Goal: Task Accomplishment & Management: Manage account settings

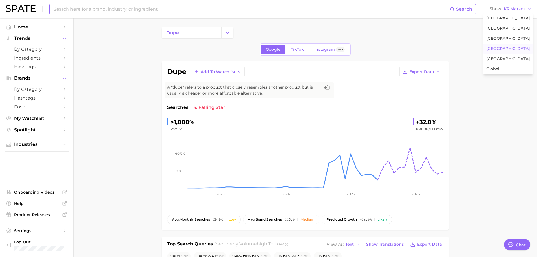
click at [102, 10] on input at bounding box center [251, 9] width 397 height 10
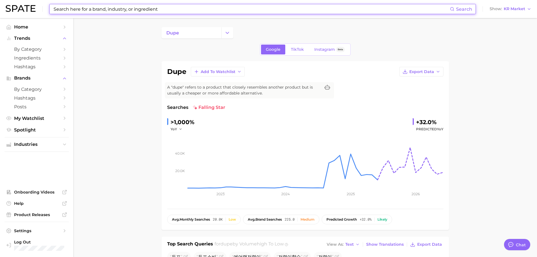
click at [77, 10] on input at bounding box center [251, 9] width 397 height 10
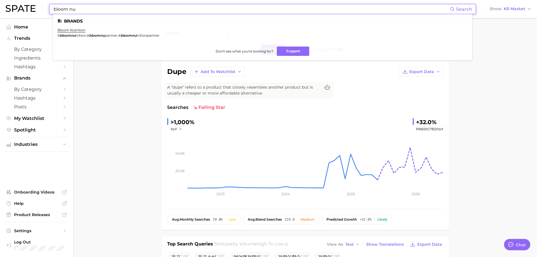
type input "bloom nu"
click at [71, 32] on li "bloom nutrition # bloomnu trition , # bloomnu partner , # bloomnu tritionpartner" at bounding box center [109, 33] width 102 height 10
click at [71, 32] on link "bloom nutrition" at bounding box center [72, 30] width 28 height 4
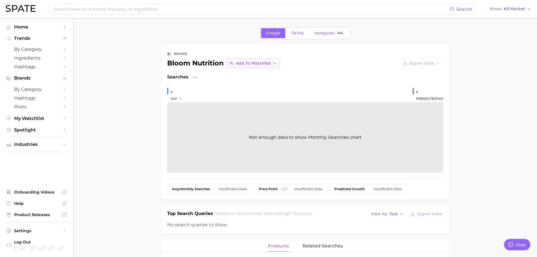
click at [268, 63] on span "Add to Watchlist" at bounding box center [253, 63] width 35 height 5
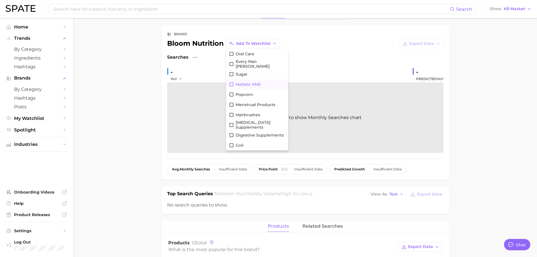
scroll to position [85, 0]
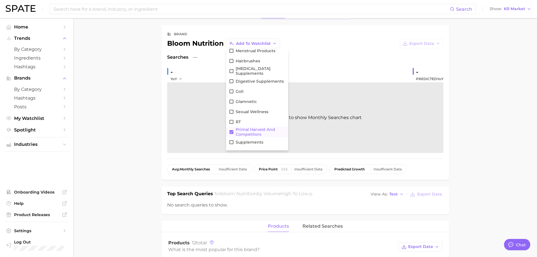
drag, startPoint x: 240, startPoint y: 133, endPoint x: 249, endPoint y: 109, distance: 25.1
click at [240, 133] on span "Primal Harvest and Competitors" at bounding box center [261, 132] width 50 height 10
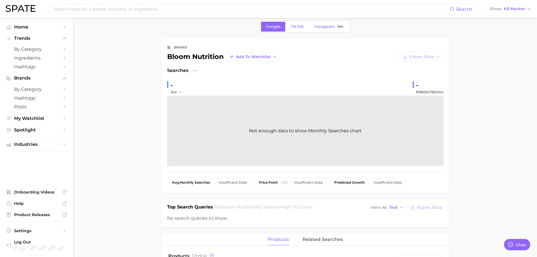
scroll to position [0, 0]
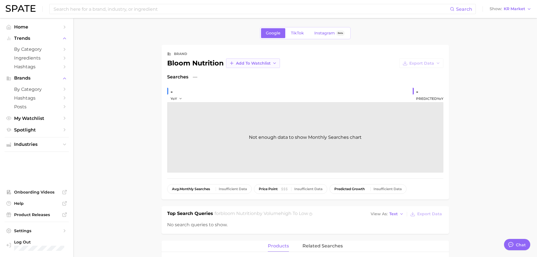
click at [260, 62] on span "Add to Watchlist" at bounding box center [253, 63] width 35 height 5
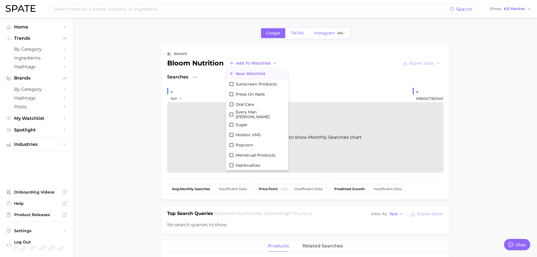
click at [246, 74] on span "New Watchlist" at bounding box center [251, 73] width 30 height 5
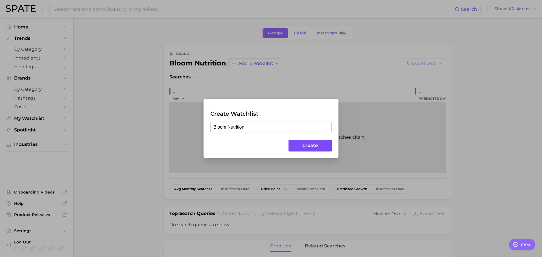
type input "Bloom Nutrition"
click at [308, 143] on button "Create" at bounding box center [309, 146] width 43 height 12
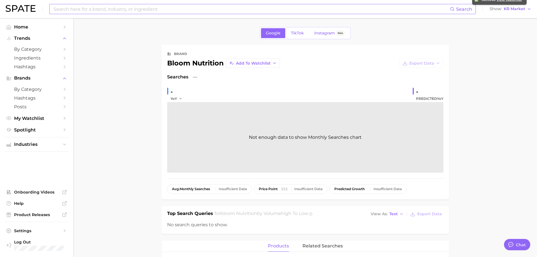
click at [203, 10] on input at bounding box center [251, 9] width 397 height 10
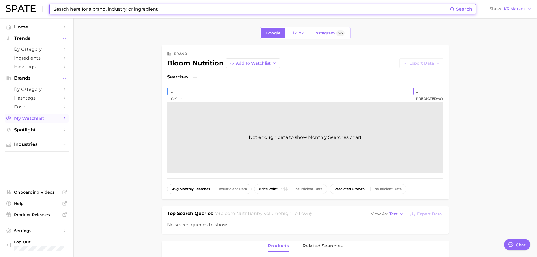
click at [36, 118] on span "My Watchlist" at bounding box center [36, 118] width 45 height 5
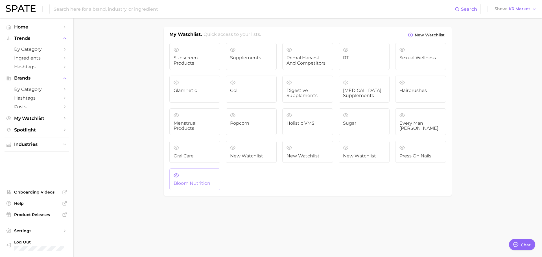
click at [174, 188] on link "Bloom Nutrition" at bounding box center [194, 179] width 51 height 22
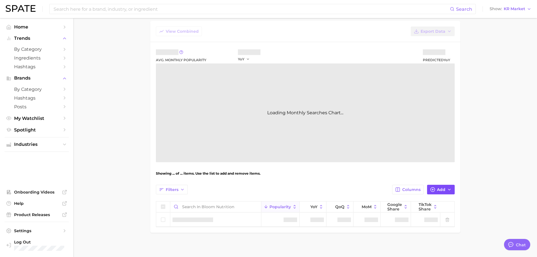
scroll to position [40, 0]
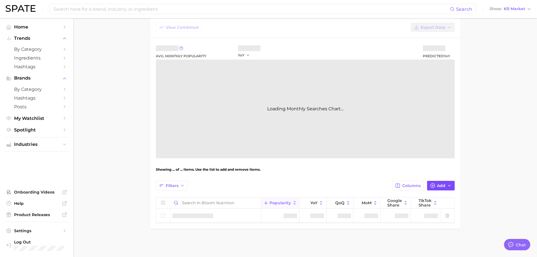
click at [438, 185] on span "Add" at bounding box center [441, 185] width 8 height 5
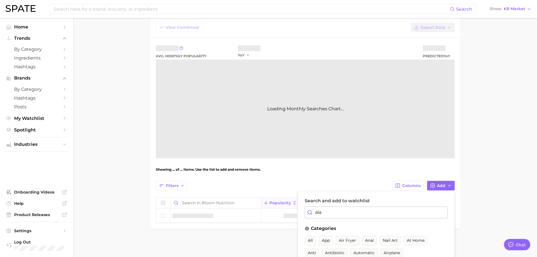
type input "[PERSON_NAME]"
type textarea "x"
type input "alani n"
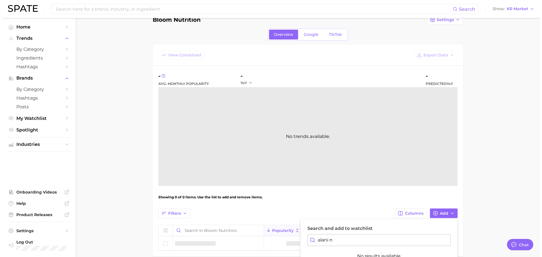
scroll to position [0, 0]
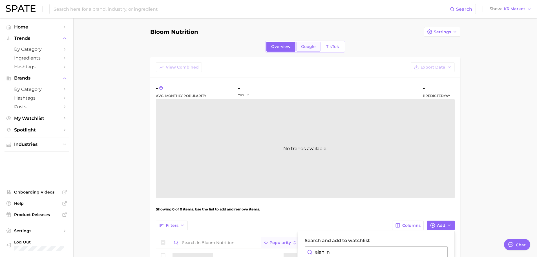
click at [307, 48] on span "Google" at bounding box center [308, 46] width 15 height 5
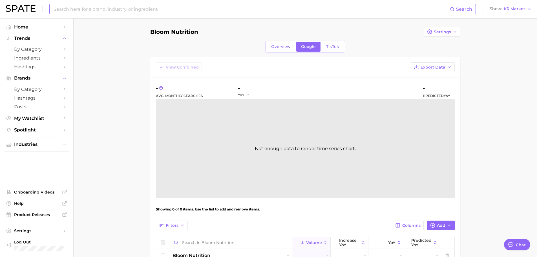
drag, startPoint x: 156, startPoint y: 10, endPoint x: 159, endPoint y: 24, distance: 13.8
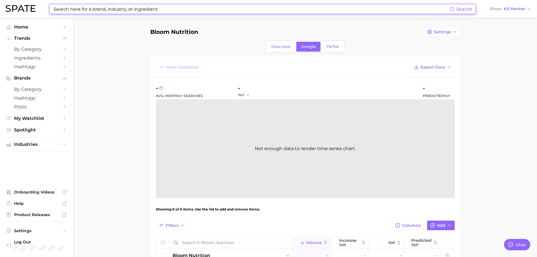
click at [155, 10] on input at bounding box center [251, 9] width 397 height 10
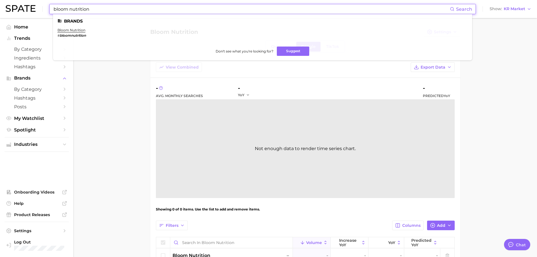
type input "bloom nutrition"
click at [71, 32] on li "bloom nutrition # bloomnutrition" at bounding box center [72, 33] width 28 height 10
click at [71, 31] on link "bloom nutrition" at bounding box center [72, 30] width 28 height 4
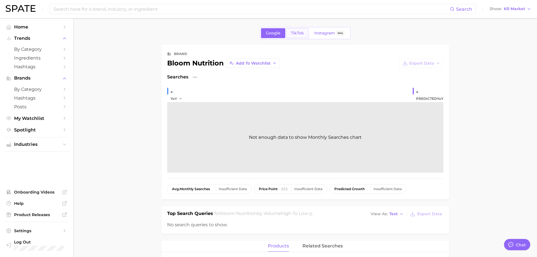
click at [300, 33] on span "TikTok" at bounding box center [297, 33] width 13 height 5
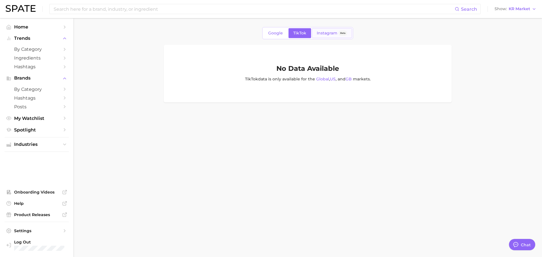
click at [326, 33] on span "Instagram" at bounding box center [327, 33] width 21 height 5
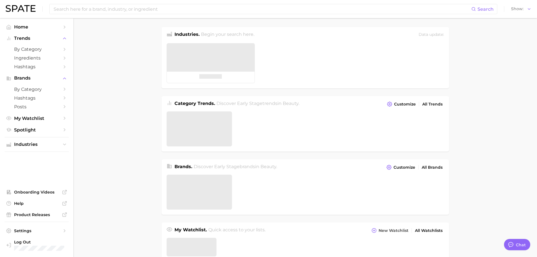
type textarea "x"
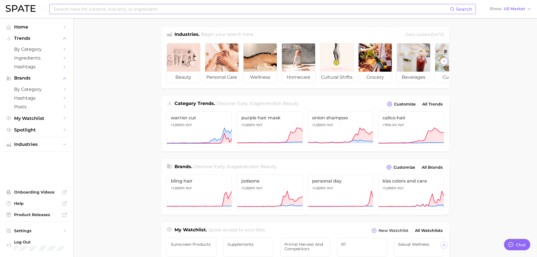
drag, startPoint x: 233, startPoint y: 8, endPoint x: 244, endPoint y: 5, distance: 11.5
click at [233, 8] on input at bounding box center [251, 9] width 397 height 10
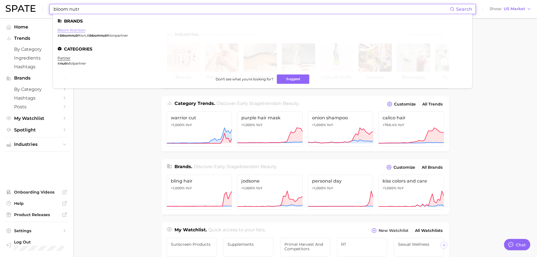
type input "bloom nutr"
click at [70, 29] on link "bloom nutrition" at bounding box center [72, 30] width 28 height 4
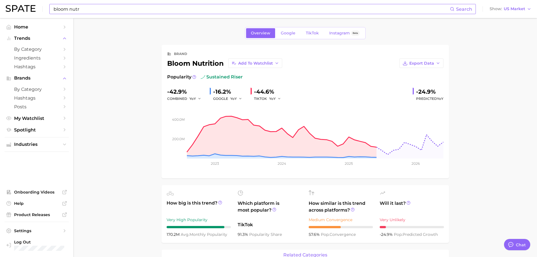
type textarea "x"
click at [288, 33] on span "Google" at bounding box center [288, 33] width 15 height 5
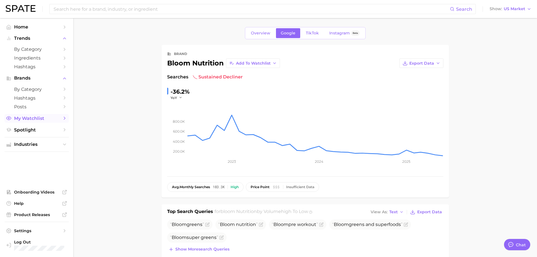
click at [36, 116] on span "My Watchlist" at bounding box center [36, 118] width 45 height 5
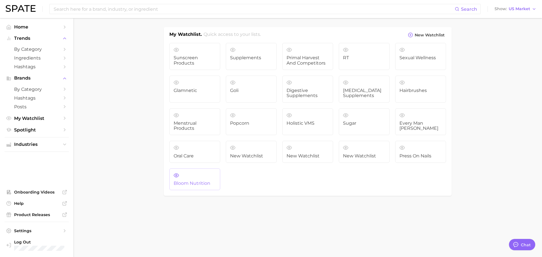
click at [179, 184] on span "Bloom Nutrition" at bounding box center [194, 183] width 42 height 5
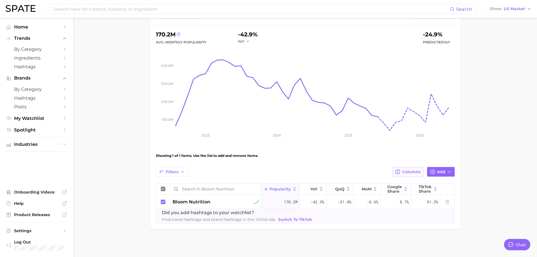
scroll to position [54, 0]
click at [444, 169] on span "Add" at bounding box center [441, 171] width 8 height 5
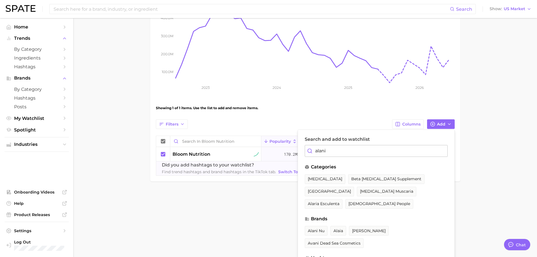
scroll to position [110, 0]
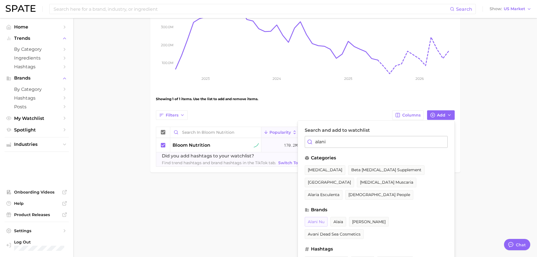
click at [318, 219] on span "alani nu" at bounding box center [316, 221] width 17 height 5
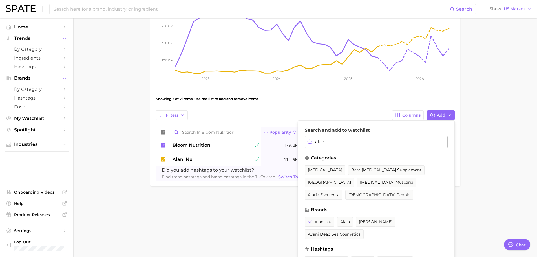
drag, startPoint x: 337, startPoint y: 139, endPoint x: 304, endPoint y: 142, distance: 33.1
click at [304, 142] on div "Search and add to watchlist alani categories [MEDICAL_DATA] beta [MEDICAL_DATA]…" at bounding box center [376, 204] width 157 height 169
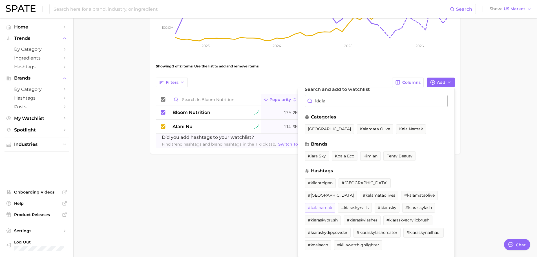
scroll to position [0, 0]
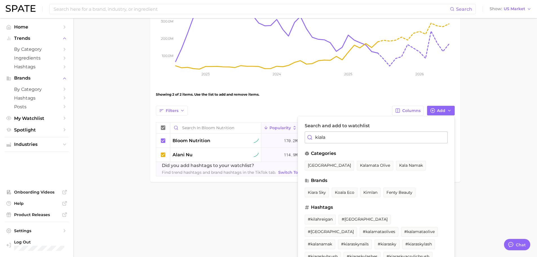
type input "kiala"
click at [479, 166] on main "Bloom Nutrition Settings Overview Google TikTok View Combined Export Data 285.1…" at bounding box center [305, 56] width 464 height 307
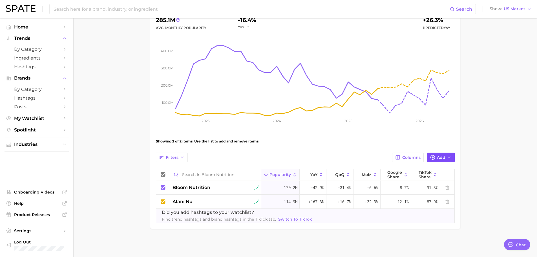
click at [438, 158] on span "Add" at bounding box center [441, 157] width 8 height 5
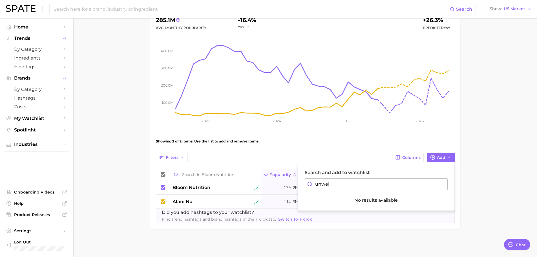
scroll to position [68, 0]
type input "unwell"
drag, startPoint x: 490, startPoint y: 172, endPoint x: 337, endPoint y: 69, distance: 184.7
click at [490, 172] on main "Bloom Nutrition Settings Overview Google TikTok View Combined Export Data 285.1…" at bounding box center [305, 103] width 464 height 307
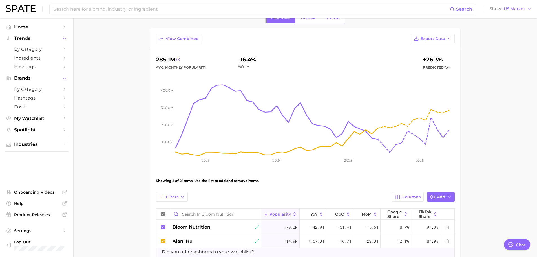
scroll to position [0, 0]
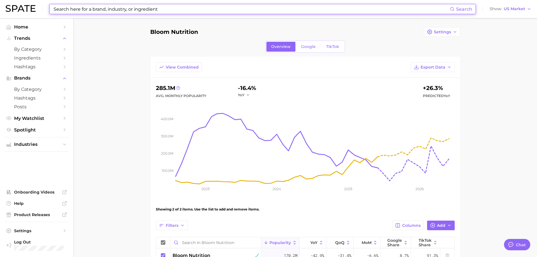
click at [140, 9] on input at bounding box center [251, 9] width 397 height 10
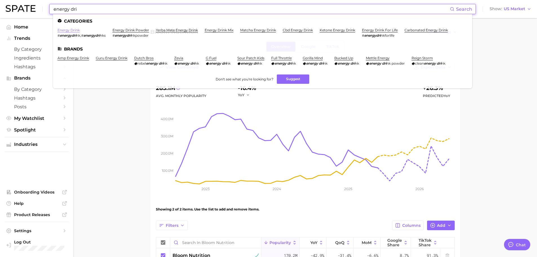
type input "energy dri"
click at [75, 28] on link "energy drink" at bounding box center [69, 30] width 22 height 4
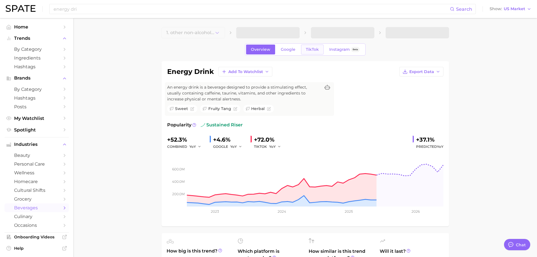
click at [312, 49] on span "TikTok" at bounding box center [312, 49] width 13 height 5
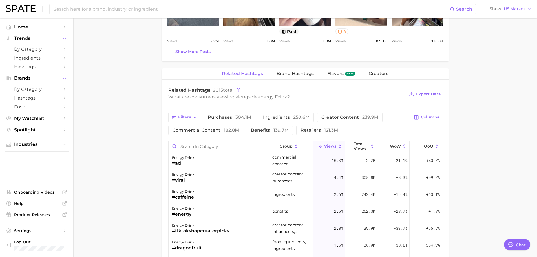
scroll to position [395, 0]
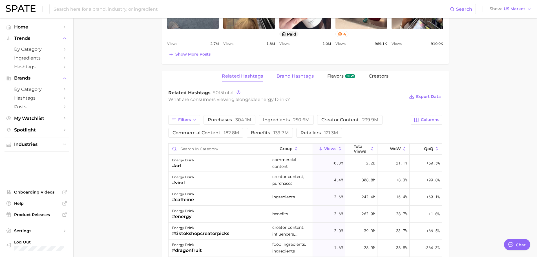
click at [304, 78] on span "Brand Hashtags" at bounding box center [295, 76] width 37 height 5
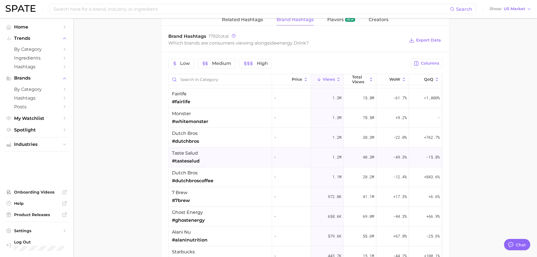
scroll to position [85, 0]
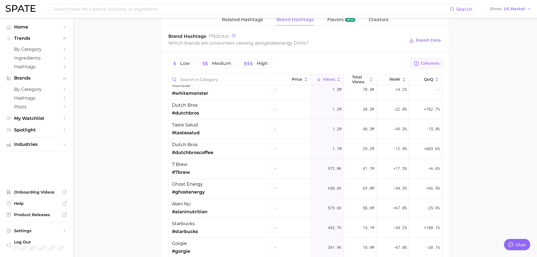
click at [424, 64] on span "Columns" at bounding box center [430, 63] width 18 height 5
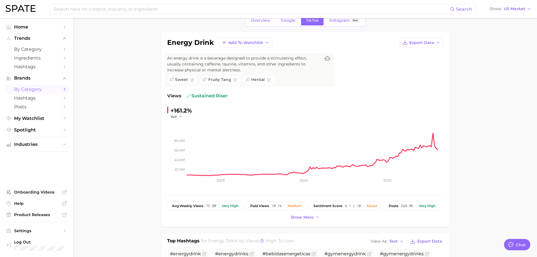
scroll to position [0, 0]
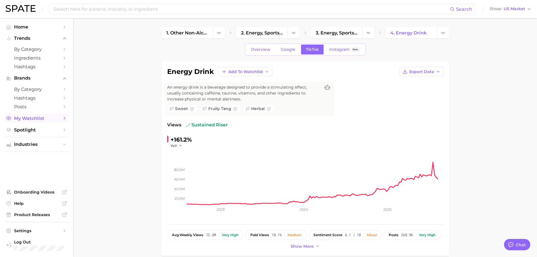
click at [40, 116] on span "My Watchlist" at bounding box center [36, 118] width 45 height 5
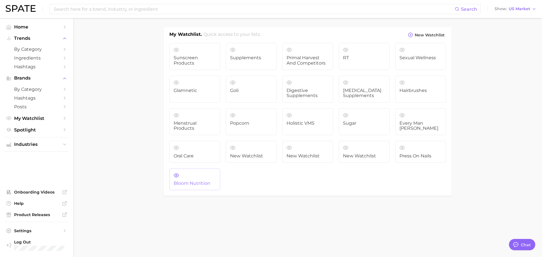
click at [195, 177] on link "Bloom Nutrition" at bounding box center [194, 179] width 51 height 22
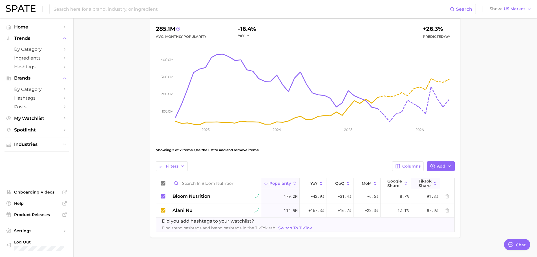
scroll to position [68, 0]
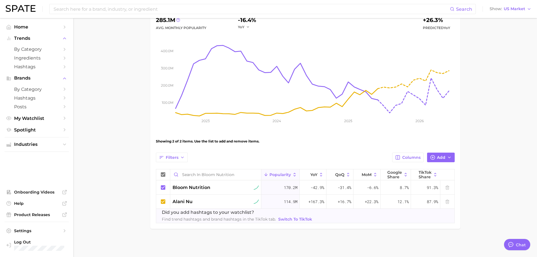
click at [438, 152] on div "View Combined Export Data 285.1m Avg. Monthly Popularity -16.4% YoY +26.3% Pred…" at bounding box center [305, 108] width 299 height 229
click at [440, 159] on span "Add" at bounding box center [441, 157] width 8 height 5
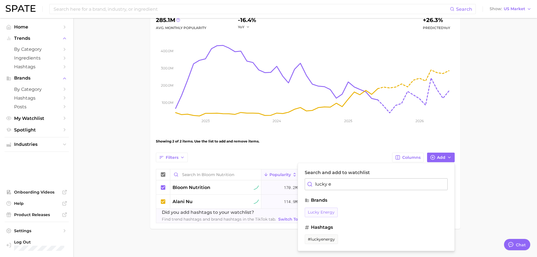
click at [325, 211] on span "lucky energy" at bounding box center [321, 212] width 27 height 5
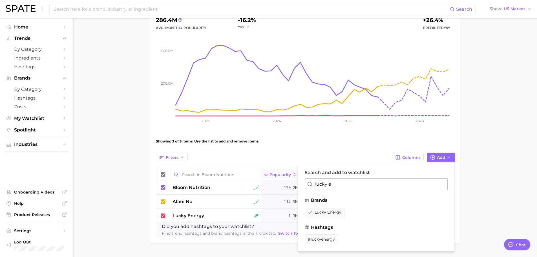
click at [335, 184] on input "lucky e" at bounding box center [376, 184] width 143 height 12
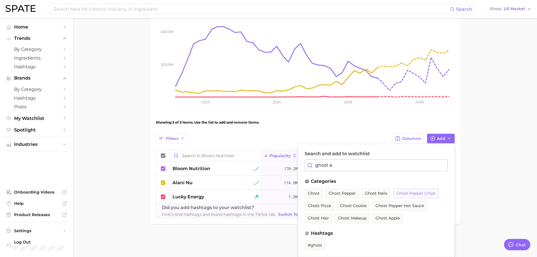
scroll to position [96, 0]
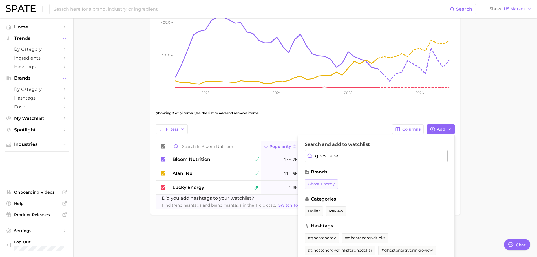
type input "ghost ener"
click at [333, 183] on span "ghost energy" at bounding box center [321, 184] width 27 height 5
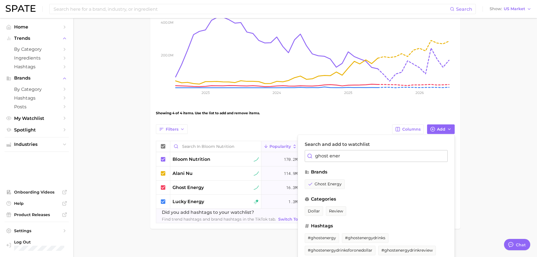
click at [488, 185] on main "Bloom Nutrition Settings Overview Google TikTok View Combined Export Data 302.8…" at bounding box center [305, 89] width 464 height 335
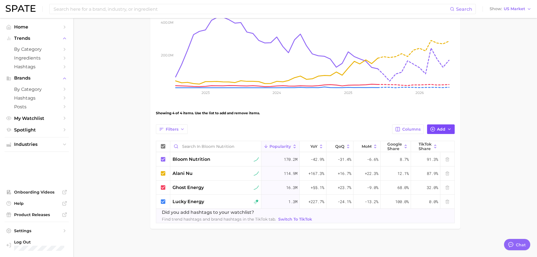
click at [441, 132] on button "Add" at bounding box center [441, 129] width 28 height 10
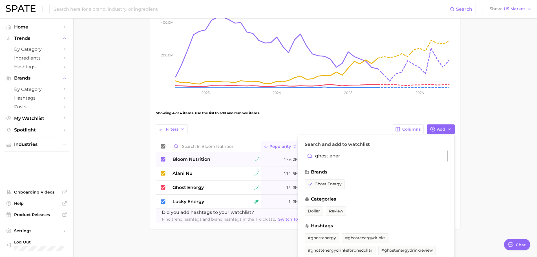
drag, startPoint x: 328, startPoint y: 155, endPoint x: 289, endPoint y: 155, distance: 39.8
click at [289, 155] on div "Filters Columns Add Search and add to watchlist ghost ener brands ghost energy …" at bounding box center [305, 173] width 299 height 99
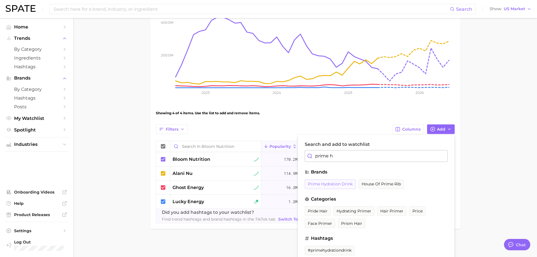
type input "prime h"
click at [334, 187] on button "prime hydration drink" at bounding box center [330, 184] width 51 height 10
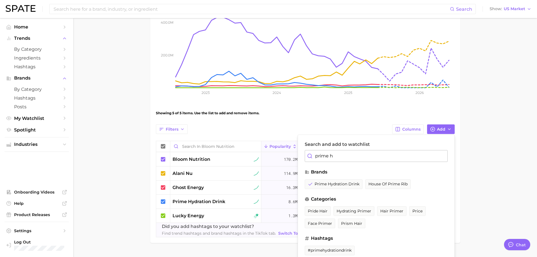
click at [486, 144] on main "Bloom Nutrition Settings Overview Google TikTok View Combined Export Data 311.4…" at bounding box center [305, 96] width 464 height 349
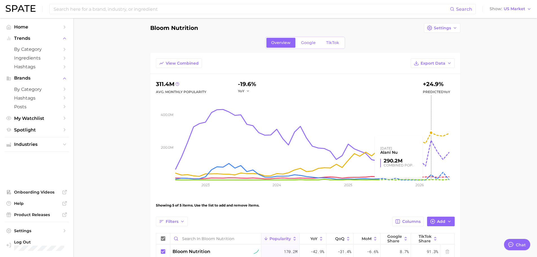
scroll to position [0, 0]
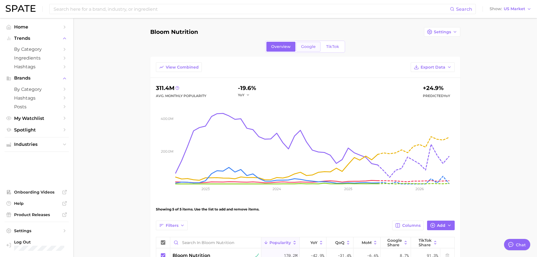
click at [310, 45] on span "Google" at bounding box center [308, 46] width 15 height 5
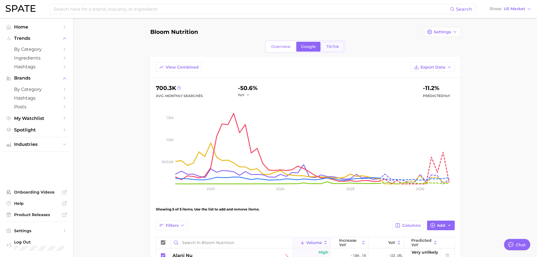
click at [333, 47] on span "TikTok" at bounding box center [332, 46] width 13 height 5
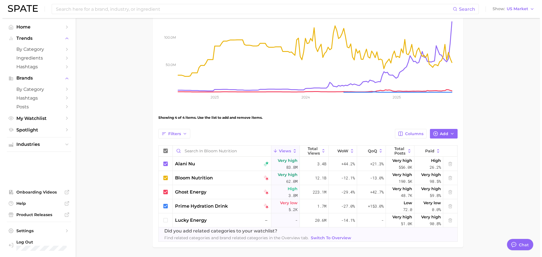
scroll to position [110, 0]
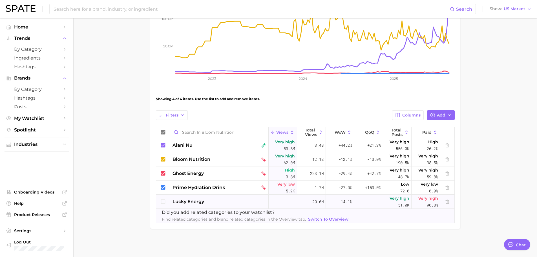
click at [164, 203] on icon at bounding box center [163, 202] width 6 height 6
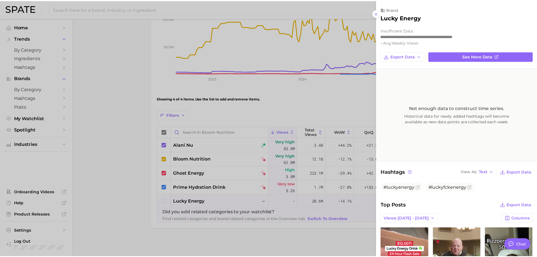
scroll to position [0, 0]
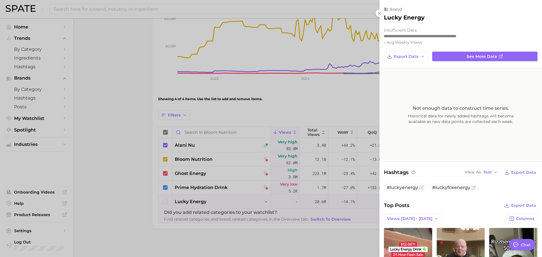
click at [378, 15] on icon at bounding box center [379, 13] width 5 height 5
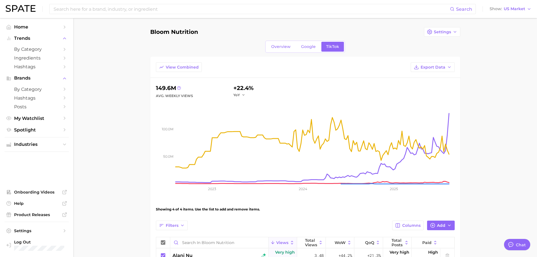
drag, startPoint x: 141, startPoint y: 7, endPoint x: 158, endPoint y: 2, distance: 17.2
click at [141, 7] on input at bounding box center [251, 9] width 397 height 10
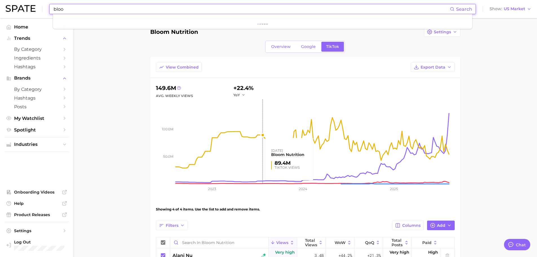
type input "bloom"
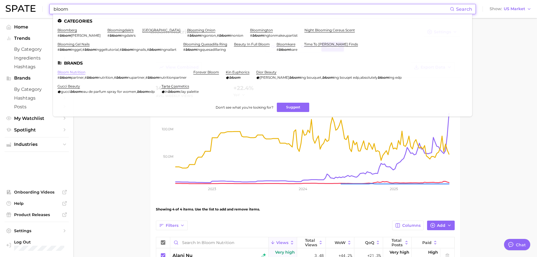
click at [78, 72] on link "bloom nutrition" at bounding box center [72, 72] width 28 height 4
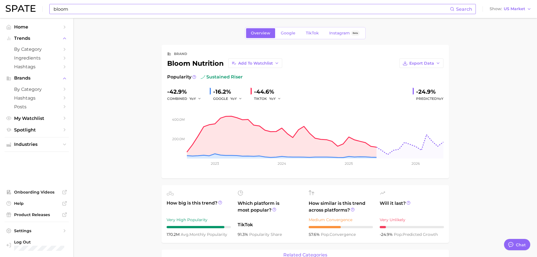
drag, startPoint x: 219, startPoint y: 8, endPoint x: 235, endPoint y: 7, distance: 15.3
click at [220, 8] on input "bloom" at bounding box center [251, 9] width 397 height 10
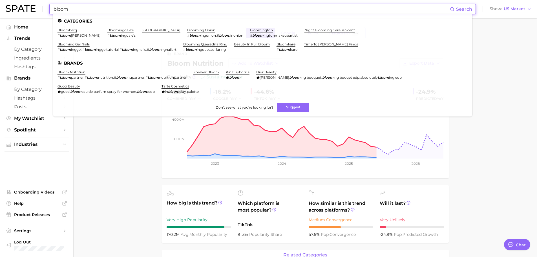
drag, startPoint x: 111, startPoint y: 188, endPoint x: 219, endPoint y: 91, distance: 144.8
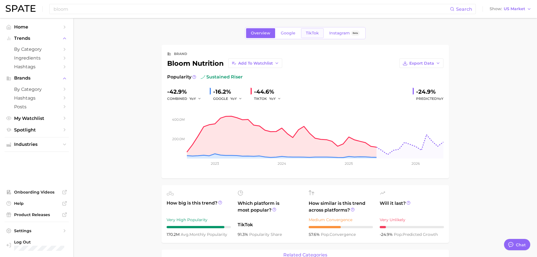
click at [316, 34] on span "TikTok" at bounding box center [312, 33] width 13 height 5
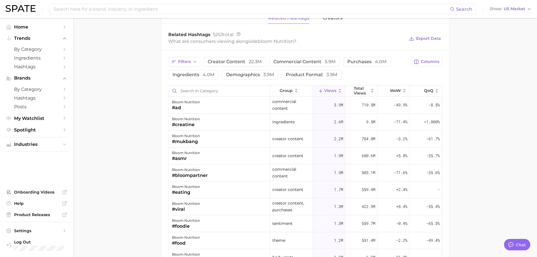
scroll to position [310, 0]
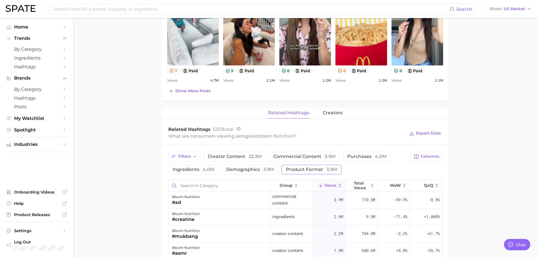
click at [298, 166] on button "product format 3.9m" at bounding box center [312, 170] width 60 height 10
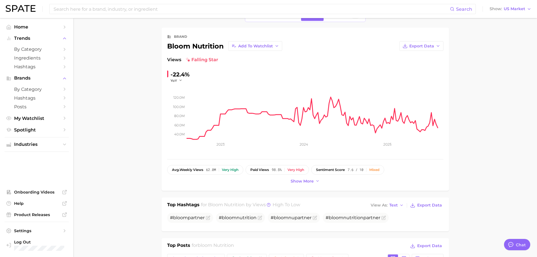
scroll to position [0, 0]
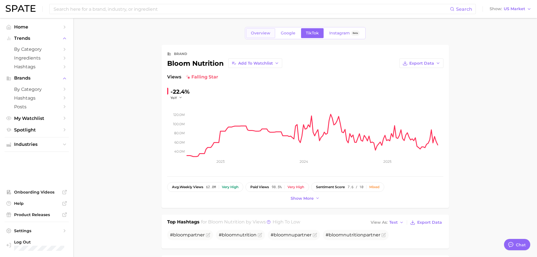
click at [272, 35] on link "Overview" at bounding box center [260, 33] width 29 height 10
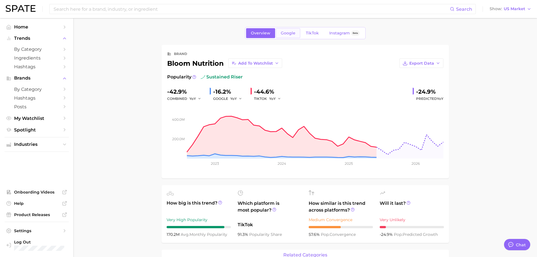
click at [287, 33] on span "Google" at bounding box center [288, 33] width 15 height 5
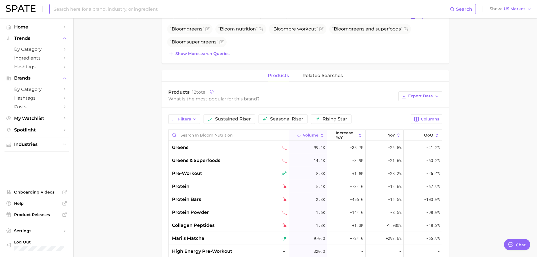
scroll to position [56, 0]
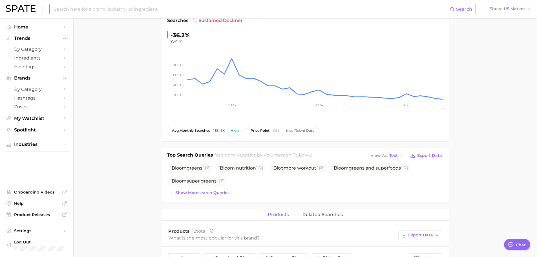
click at [129, 9] on input at bounding box center [251, 9] width 397 height 10
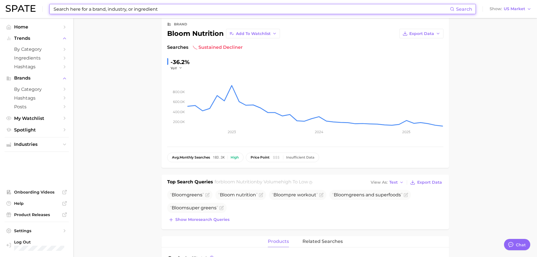
scroll to position [0, 0]
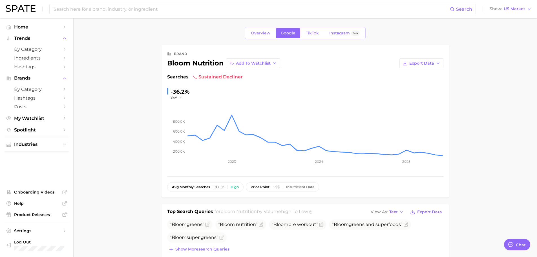
click at [87, 6] on input at bounding box center [251, 9] width 397 height 10
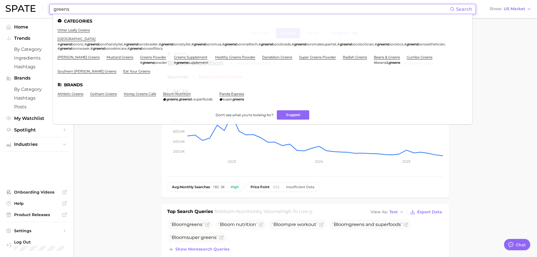
type input "greens"
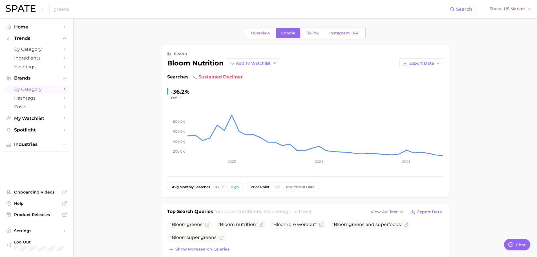
click at [45, 88] on span "by Category" at bounding box center [36, 89] width 45 height 5
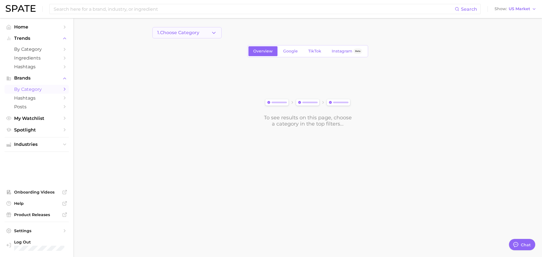
click at [186, 33] on span "1. Choose Category" at bounding box center [178, 32] width 42 height 5
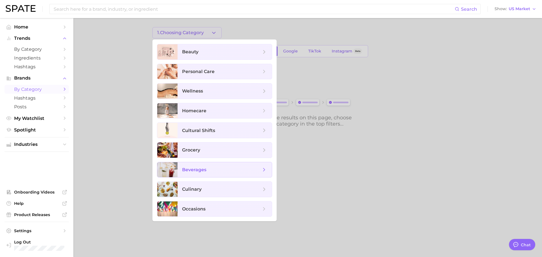
click at [207, 169] on span "beverages" at bounding box center [221, 170] width 79 height 6
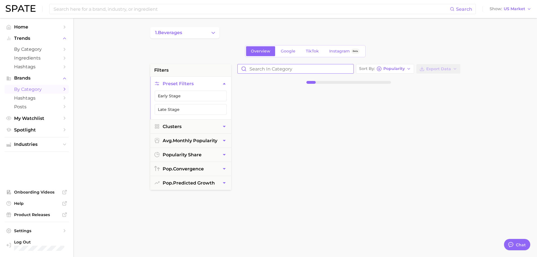
click at [277, 70] on input "Search in category" at bounding box center [296, 68] width 116 height 9
type input "bloom"
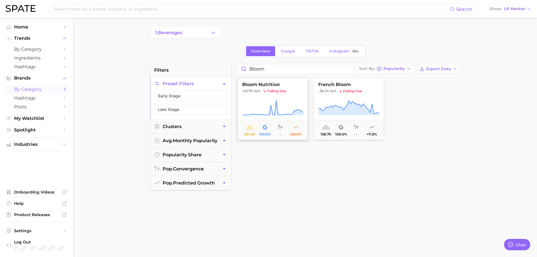
click at [272, 105] on icon at bounding box center [272, 108] width 61 height 16
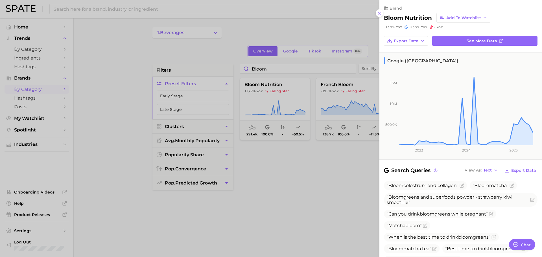
click at [289, 202] on div at bounding box center [271, 128] width 542 height 257
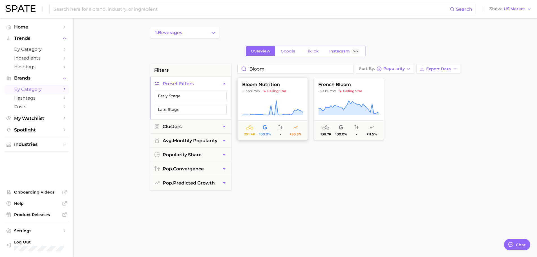
click at [273, 98] on button "bloom nutrition +13.7% YoY falling star 291.4k 100.0% - +50.5%" at bounding box center [273, 109] width 71 height 62
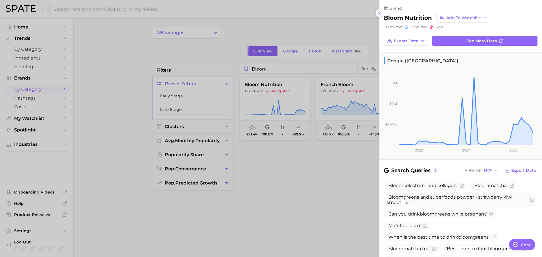
drag, startPoint x: 246, startPoint y: 202, endPoint x: 229, endPoint y: 119, distance: 84.4
click at [246, 199] on div at bounding box center [271, 128] width 542 height 257
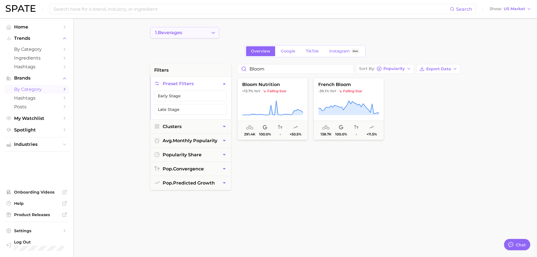
click at [182, 33] on span "1. beverages" at bounding box center [168, 32] width 27 height 5
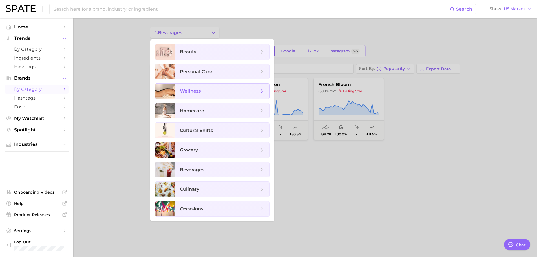
click at [206, 96] on span "wellness" at bounding box center [222, 90] width 94 height 15
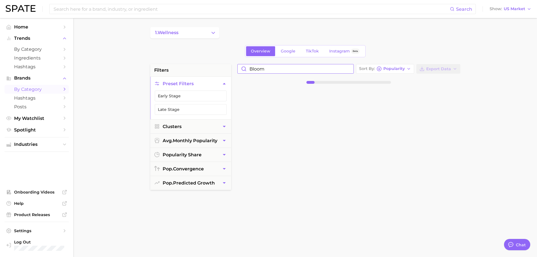
click at [279, 68] on input "bloom" at bounding box center [296, 68] width 116 height 9
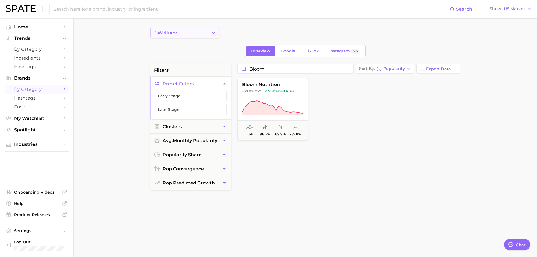
click at [176, 28] on button "1. wellness" at bounding box center [184, 32] width 69 height 11
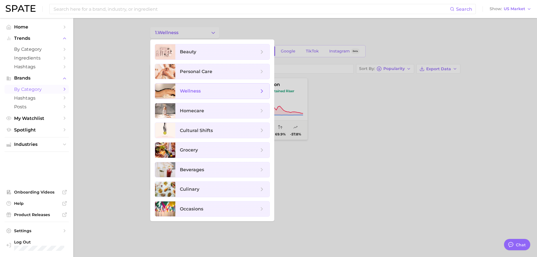
click at [198, 90] on span "wellness" at bounding box center [190, 90] width 21 height 5
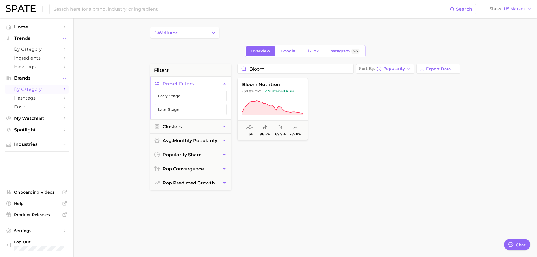
drag, startPoint x: 383, startPoint y: 141, endPoint x: 372, endPoint y: 138, distance: 12.0
click at [383, 140] on div "bloom nutrition -68.0% YoY sustained riser 1.6b 98.5% 69.9% -57.8%" at bounding box center [349, 115] width 228 height 79
click at [179, 32] on span "1. wellness" at bounding box center [166, 32] width 23 height 5
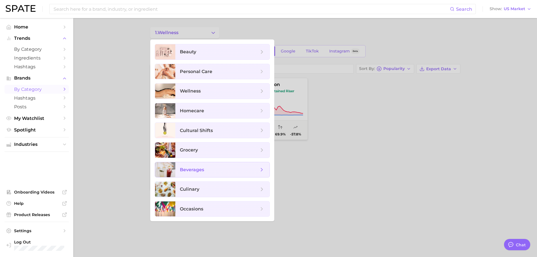
click at [190, 170] on span "beverages" at bounding box center [192, 169] width 24 height 5
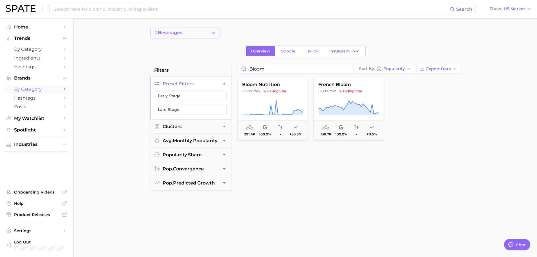
click at [203, 32] on button "1. beverages" at bounding box center [184, 32] width 69 height 11
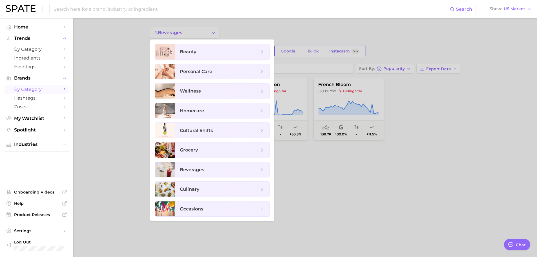
drag, startPoint x: 379, startPoint y: 195, endPoint x: 365, endPoint y: 192, distance: 14.6
click at [379, 195] on div at bounding box center [268, 128] width 537 height 257
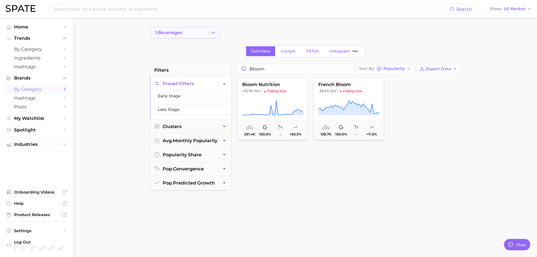
click at [179, 31] on span "1. beverages" at bounding box center [168, 32] width 27 height 5
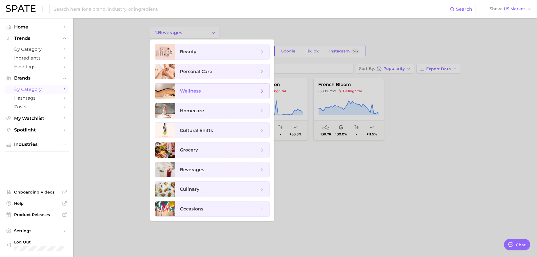
click at [182, 88] on span "wellness" at bounding box center [222, 90] width 94 height 15
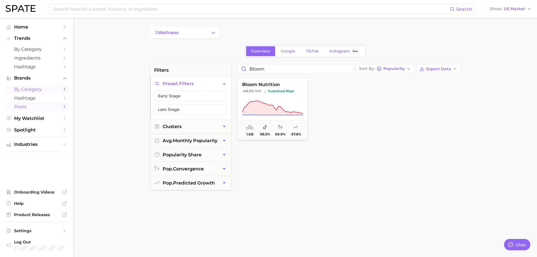
click at [34, 108] on span "Posts" at bounding box center [36, 106] width 45 height 5
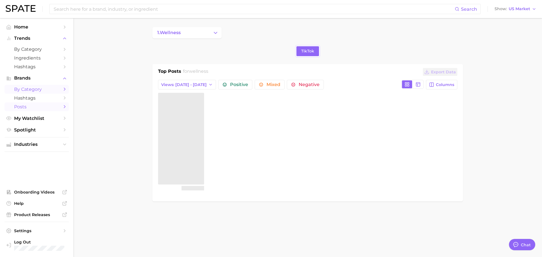
click at [32, 88] on span "by Category" at bounding box center [36, 89] width 45 height 5
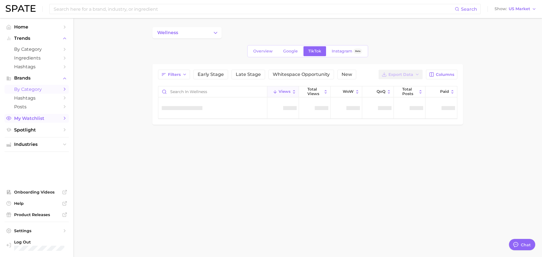
click at [37, 118] on span "My Watchlist" at bounding box center [36, 118] width 45 height 5
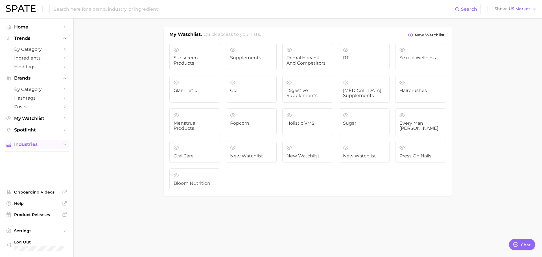
click at [46, 145] on span "Industries" at bounding box center [36, 144] width 45 height 5
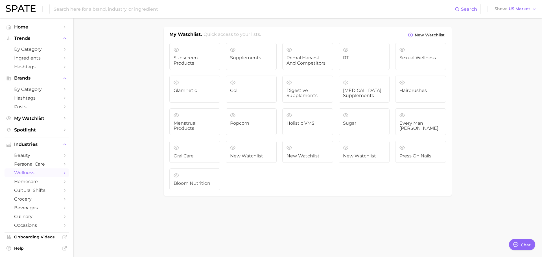
click at [32, 170] on span "wellness" at bounding box center [36, 172] width 45 height 5
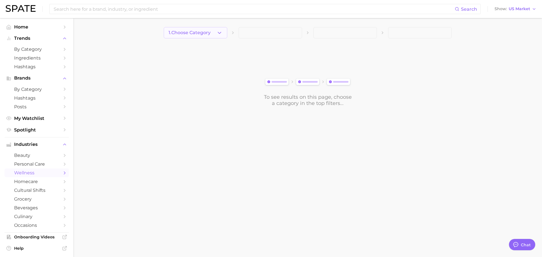
click at [194, 35] on span "1. Choose Category" at bounding box center [189, 32] width 42 height 5
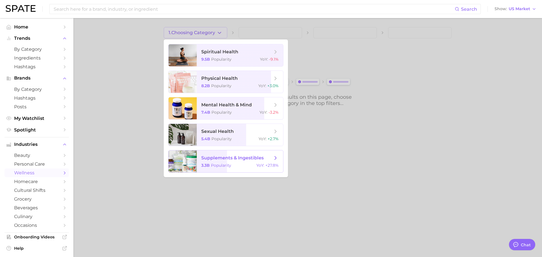
click at [232, 161] on span "supplements & ingestibles 3.3b Popularity YoY : +27.8%" at bounding box center [240, 161] width 86 height 22
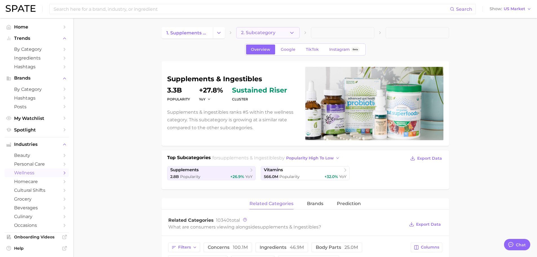
click at [258, 32] on span "2. Subcategory" at bounding box center [258, 32] width 34 height 5
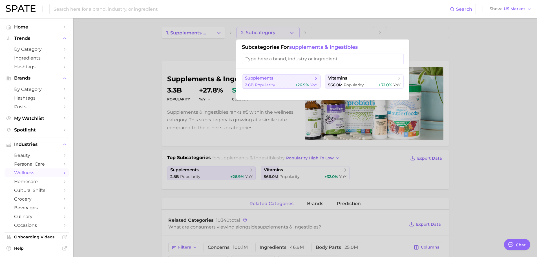
click at [287, 85] on div "2.8b Popularity +26.9% YoY" at bounding box center [281, 84] width 72 height 5
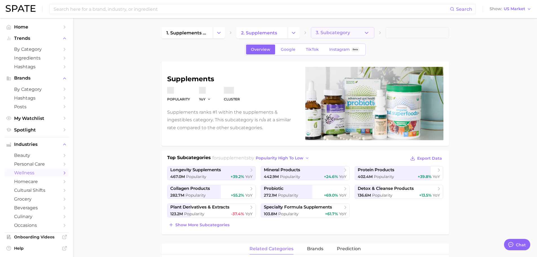
click at [326, 34] on span "3. Subcategory" at bounding box center [333, 32] width 34 height 5
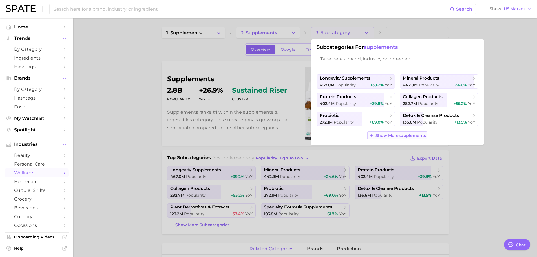
click at [373, 136] on icon at bounding box center [371, 135] width 5 height 5
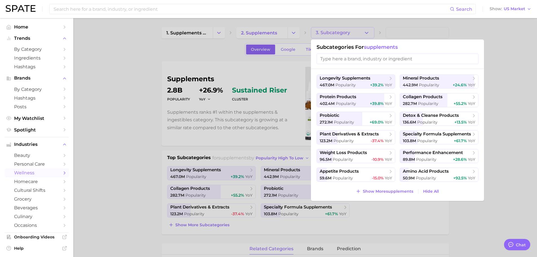
click at [499, 172] on div at bounding box center [268, 128] width 537 height 257
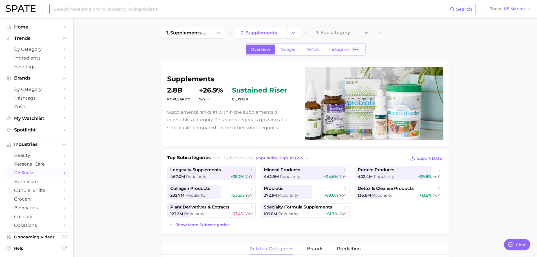
drag, startPoint x: 159, startPoint y: 8, endPoint x: 163, endPoint y: 1, distance: 8.6
click at [159, 8] on input at bounding box center [251, 9] width 397 height 10
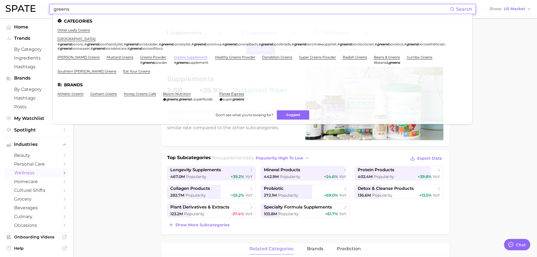
type input "greens"
click at [174, 57] on link "greens supplement" at bounding box center [191, 57] width 34 height 4
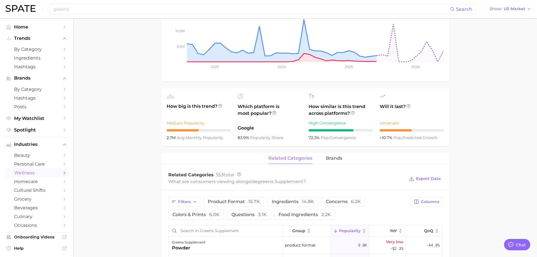
scroll to position [197, 0]
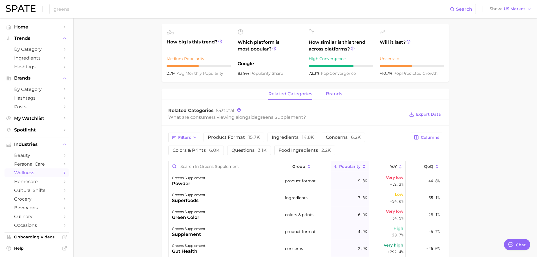
click at [331, 96] on span "brands" at bounding box center [334, 93] width 16 height 5
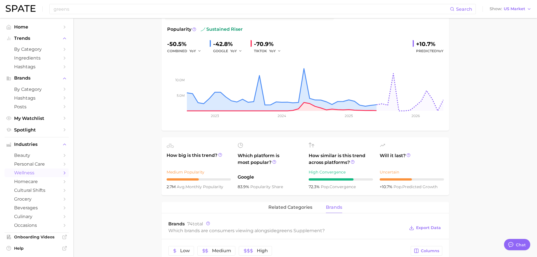
scroll to position [0, 0]
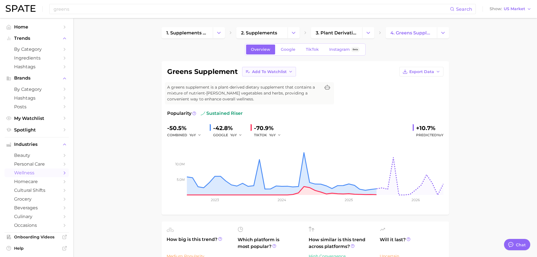
click at [277, 74] on span "Add to Watchlist" at bounding box center [269, 71] width 35 height 5
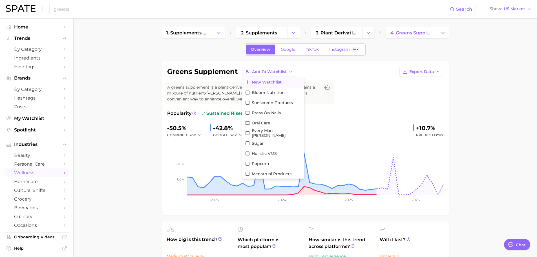
click at [261, 84] on span "New Watchlist" at bounding box center [267, 82] width 30 height 5
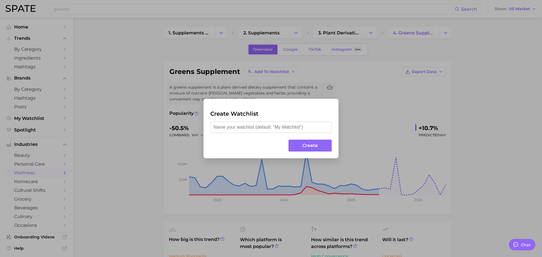
click at [232, 129] on input "text" at bounding box center [270, 127] width 121 height 11
type input "Bloom Categories"
click at [315, 140] on button "Create" at bounding box center [309, 146] width 43 height 12
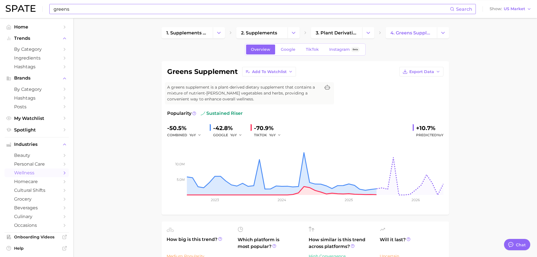
click at [271, 9] on input "greens" at bounding box center [251, 9] width 397 height 10
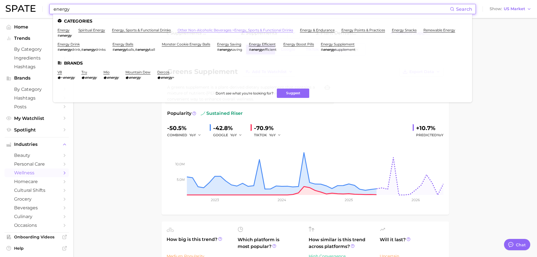
type input "energy"
click at [213, 30] on link "other non-alcoholic beverages > energy, sports & functional drinks" at bounding box center [236, 30] width 116 height 4
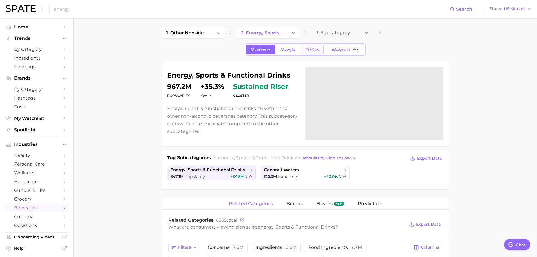
click at [312, 48] on span "TikTok" at bounding box center [312, 49] width 13 height 5
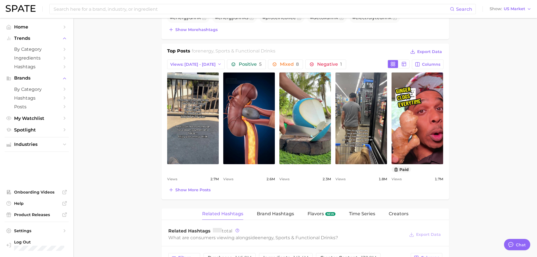
scroll to position [310, 0]
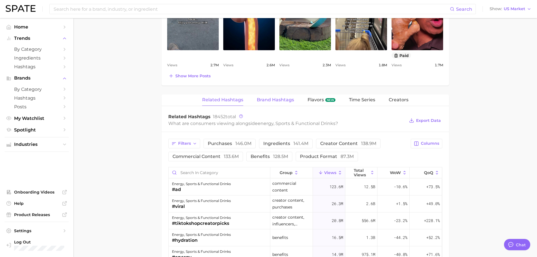
click at [276, 98] on span "Brand Hashtags" at bounding box center [275, 99] width 37 height 5
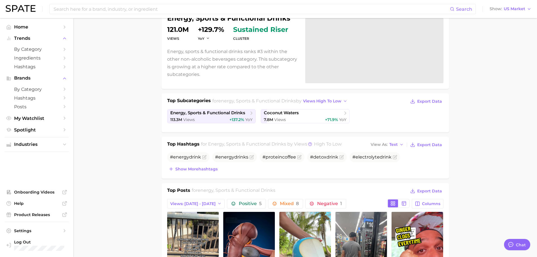
scroll to position [0, 0]
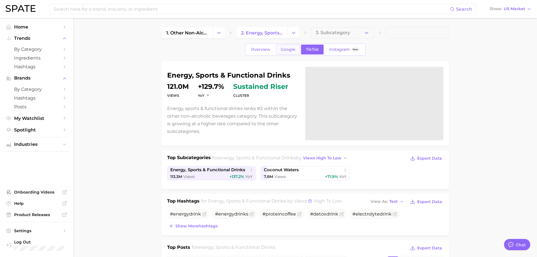
click at [285, 49] on span "Google" at bounding box center [288, 49] width 15 height 5
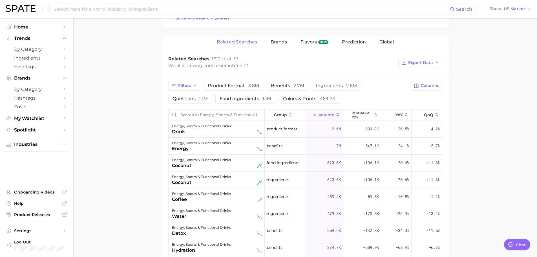
scroll to position [141, 0]
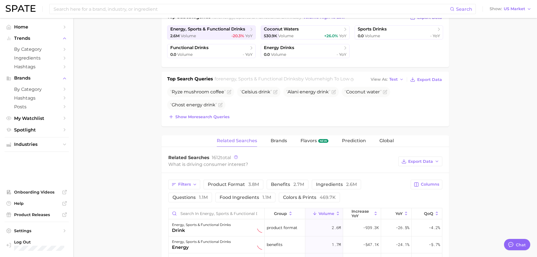
drag, startPoint x: 275, startPoint y: 146, endPoint x: 278, endPoint y: 134, distance: 11.7
click at [275, 145] on button "Brands" at bounding box center [279, 140] width 16 height 11
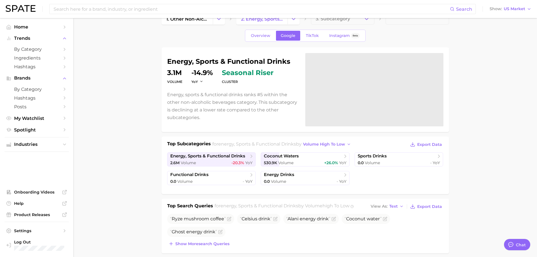
scroll to position [0, 0]
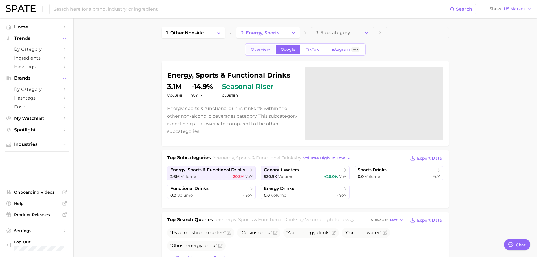
click at [260, 49] on span "Overview" at bounding box center [260, 49] width 19 height 5
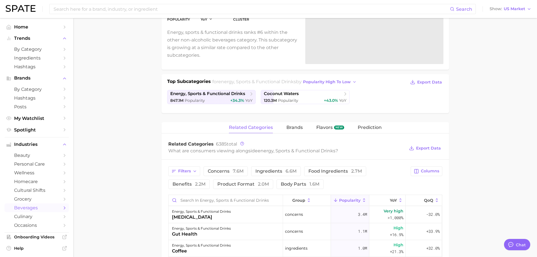
scroll to position [197, 0]
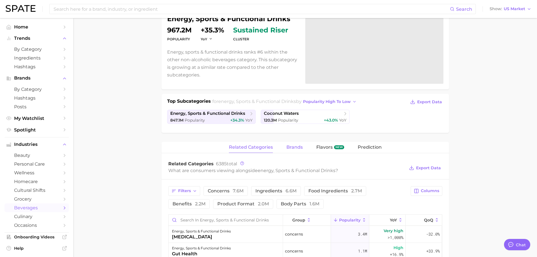
click at [295, 148] on span "brands" at bounding box center [295, 147] width 16 height 5
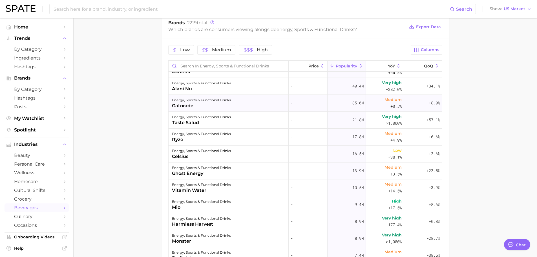
scroll to position [0, 0]
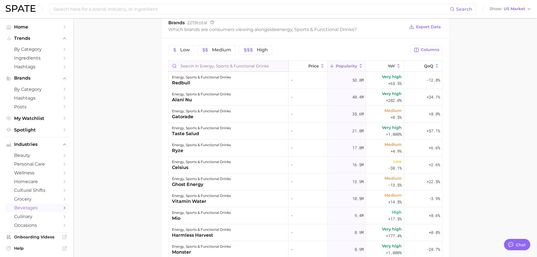
click at [196, 65] on input "Search in energy, sports & functional drinks" at bounding box center [229, 66] width 120 height 11
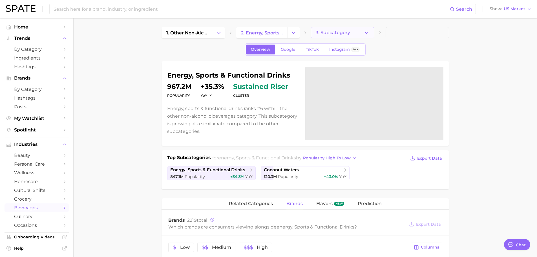
click at [347, 34] on span "3. Subcategory" at bounding box center [333, 32] width 34 height 5
type input "bloo"
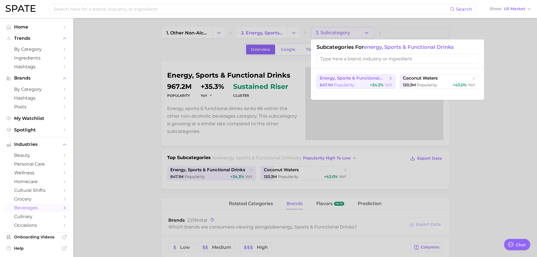
click at [358, 80] on span "energy, sports & functional drinks" at bounding box center [354, 78] width 69 height 5
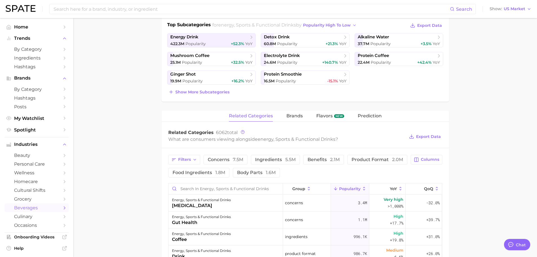
scroll to position [197, 0]
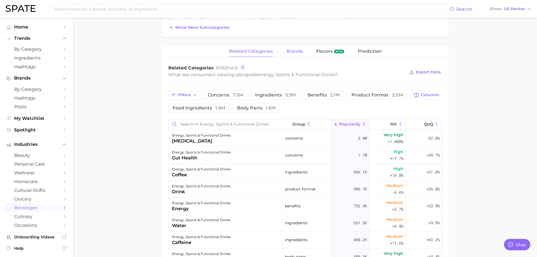
click at [290, 53] on span "brands" at bounding box center [295, 51] width 16 height 5
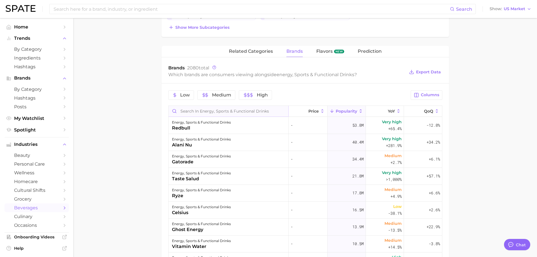
click at [214, 113] on input "Search in energy, sports & functional drinks" at bounding box center [229, 111] width 120 height 11
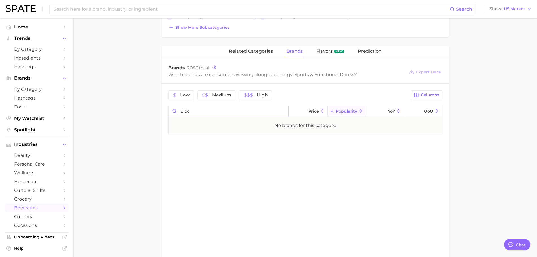
type input "bloo"
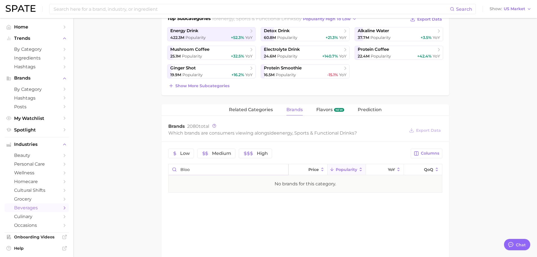
scroll to position [0, 0]
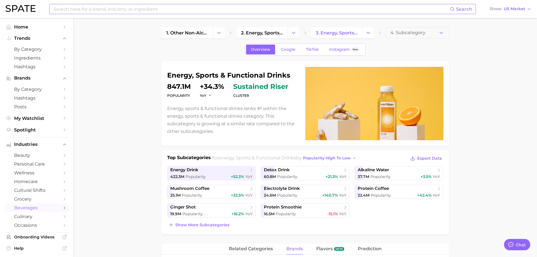
click at [133, 9] on input at bounding box center [251, 9] width 397 height 10
drag, startPoint x: 475, startPoint y: 67, endPoint x: 456, endPoint y: 71, distance: 19.4
click at [475, 66] on main "1. other non-alcoholic beverages 2. energy, sports & functional drinks 3. energ…" at bounding box center [305, 255] width 464 height 474
click at [419, 36] on button "4. Subcategory" at bounding box center [417, 32] width 63 height 11
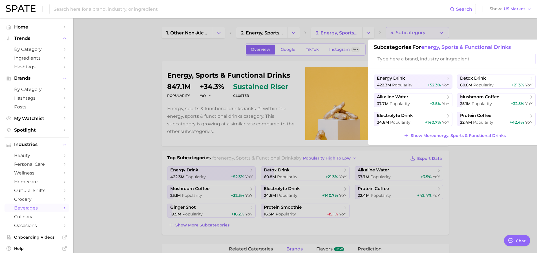
click at [489, 176] on div at bounding box center [268, 126] width 537 height 253
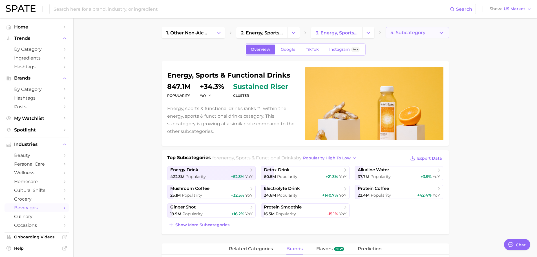
click at [419, 30] on span "4. Subcategory" at bounding box center [408, 32] width 35 height 5
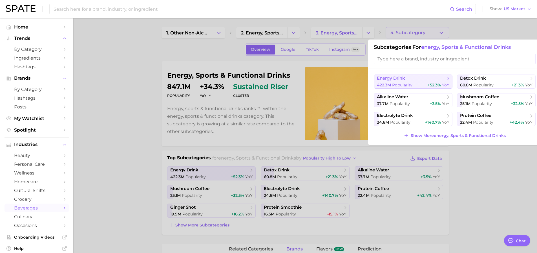
click at [405, 78] on span "energy drink" at bounding box center [391, 78] width 28 height 5
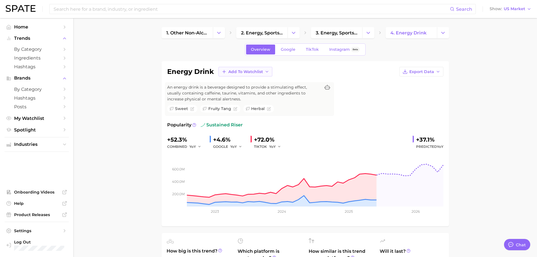
click at [239, 71] on span "Add to Watchlist" at bounding box center [245, 71] width 35 height 5
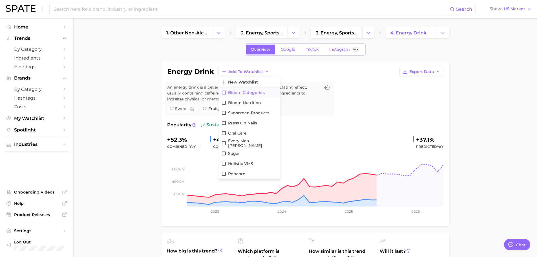
click at [240, 94] on span "Bloom Categories" at bounding box center [246, 92] width 37 height 5
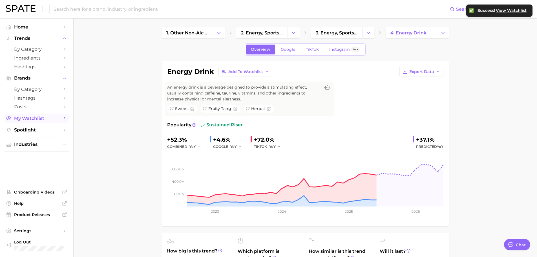
click at [28, 116] on span "My Watchlist" at bounding box center [36, 118] width 45 height 5
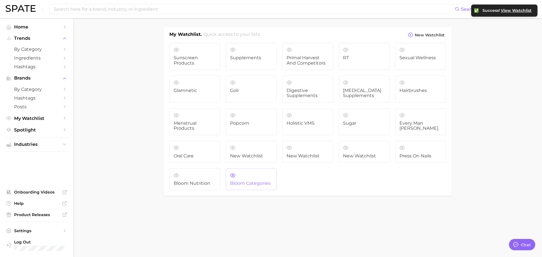
click at [245, 182] on span "Bloom Categories" at bounding box center [251, 183] width 42 height 5
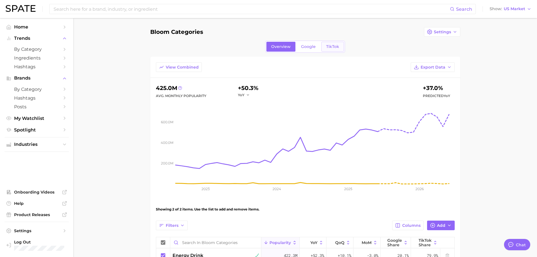
click at [332, 46] on span "TikTok" at bounding box center [332, 46] width 13 height 5
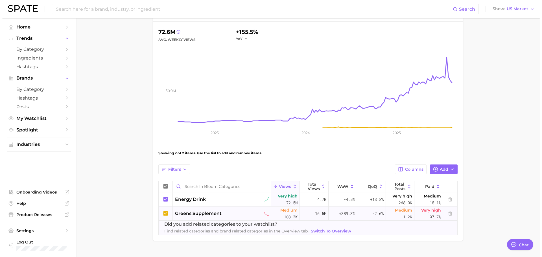
scroll to position [56, 0]
click at [187, 196] on span "energy drink" at bounding box center [188, 199] width 31 height 7
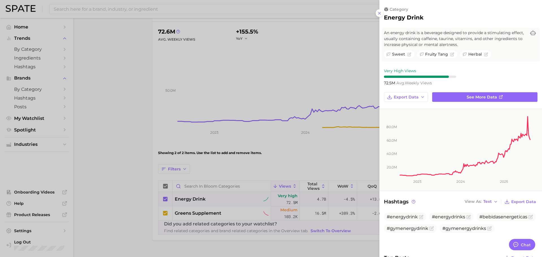
scroll to position [0, 0]
click at [463, 100] on link "See more data" at bounding box center [484, 97] width 105 height 10
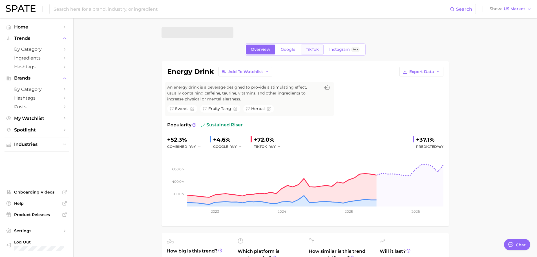
click at [309, 52] on span "TikTok" at bounding box center [312, 49] width 13 height 5
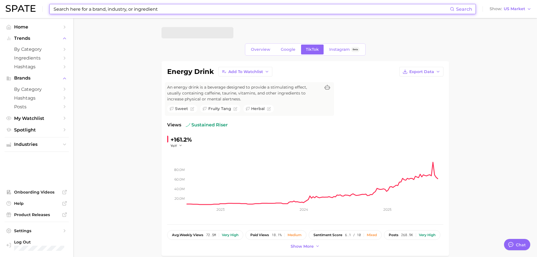
click at [108, 10] on input at bounding box center [251, 9] width 397 height 10
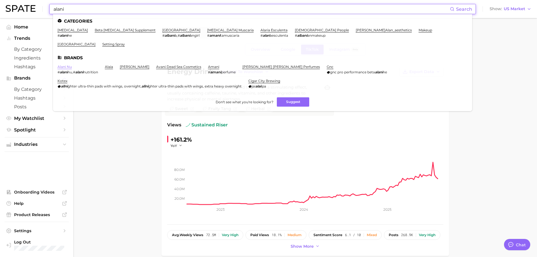
type input "alani"
click at [67, 65] on link "alani nu" at bounding box center [65, 67] width 14 height 4
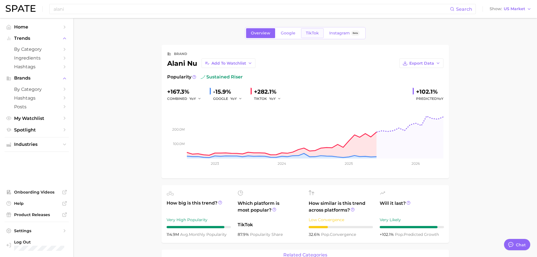
click at [308, 32] on span "TikTok" at bounding box center [312, 33] width 13 height 5
